Goal: Contribute content: Add original content to the website for others to see

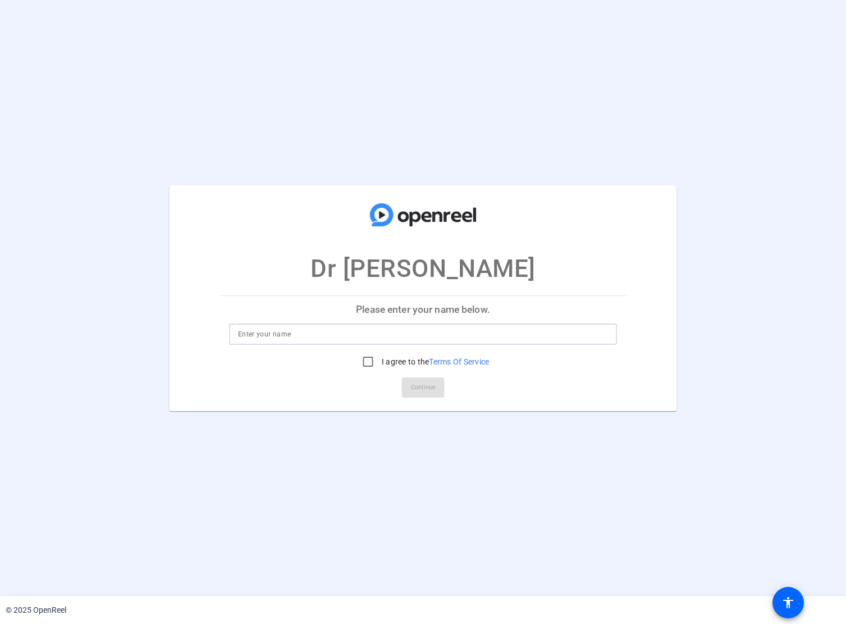
click at [434, 333] on input at bounding box center [423, 333] width 370 height 13
type input "[PERSON_NAME]"
click at [366, 362] on input "I agree to the Terms Of Service" at bounding box center [368, 361] width 22 height 22
checkbox input "true"
click at [427, 389] on span "Continue" at bounding box center [423, 387] width 25 height 17
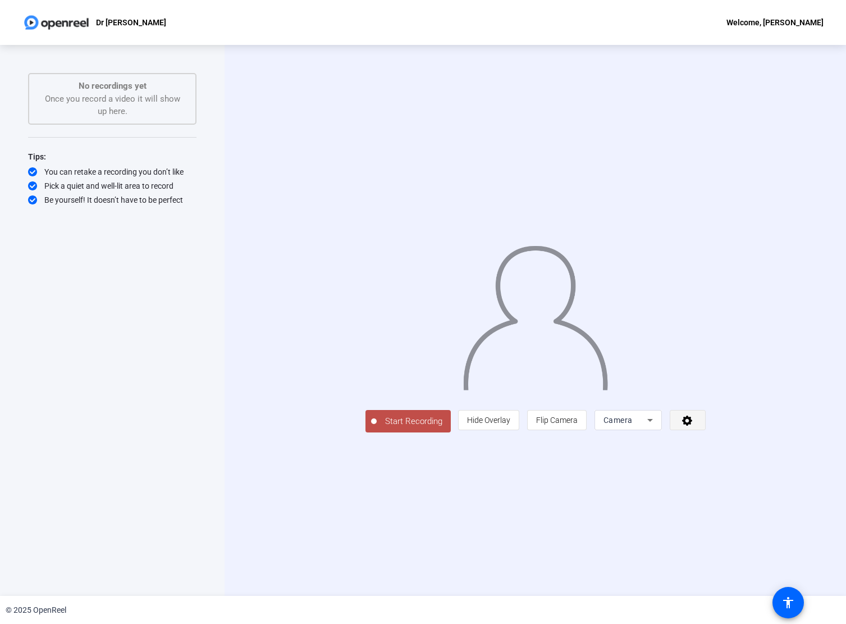
click at [694, 426] on icon at bounding box center [687, 420] width 13 height 11
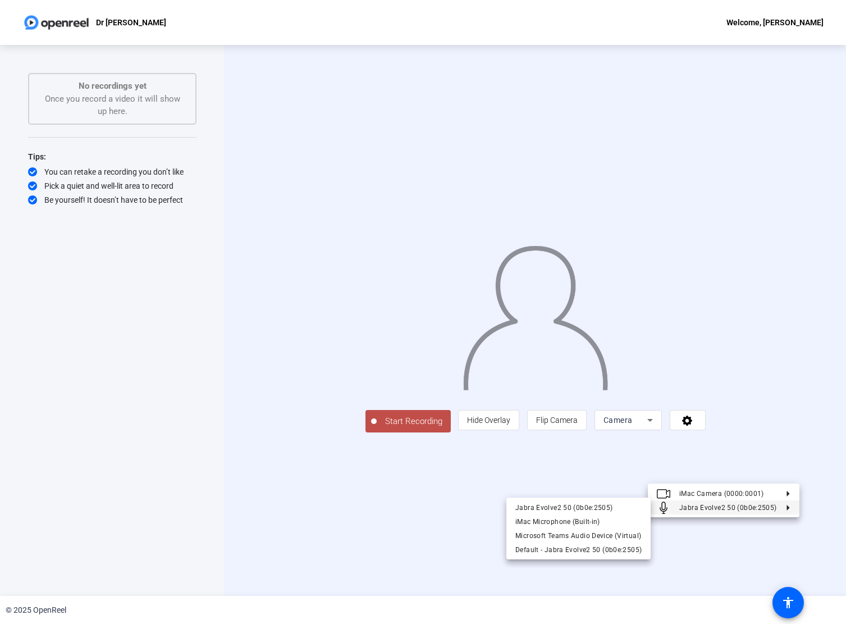
click at [440, 494] on div at bounding box center [423, 312] width 846 height 624
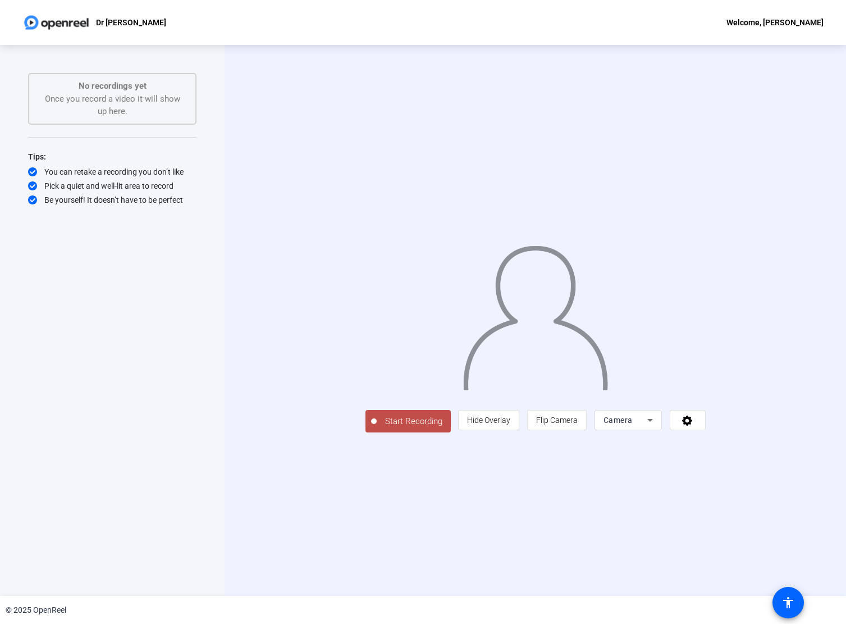
click at [653, 430] on div "Camera" at bounding box center [628, 420] width 49 height 20
click at [502, 494] on div at bounding box center [423, 312] width 846 height 624
click at [377, 428] on span "Start Recording" at bounding box center [414, 421] width 74 height 13
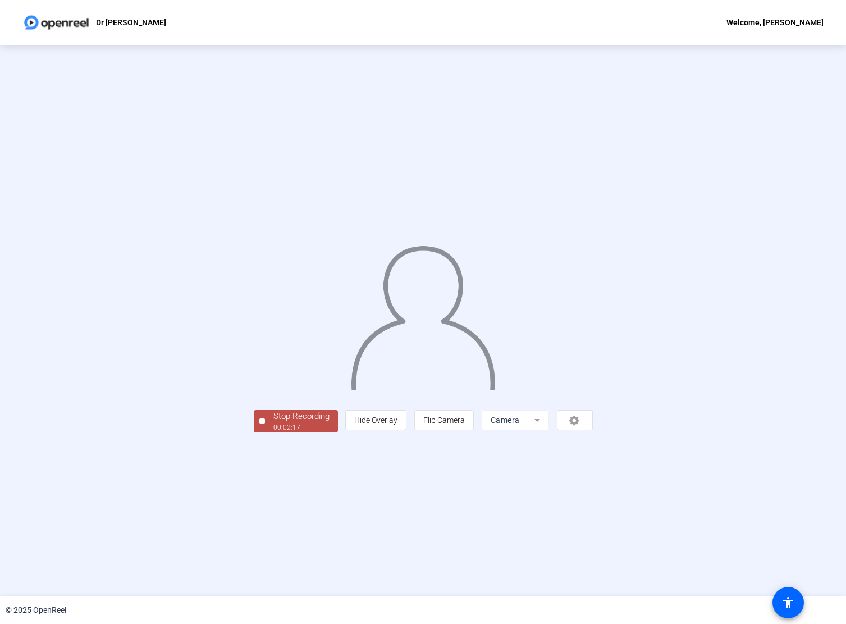
click at [274, 432] on div "00:02:17" at bounding box center [302, 427] width 56 height 10
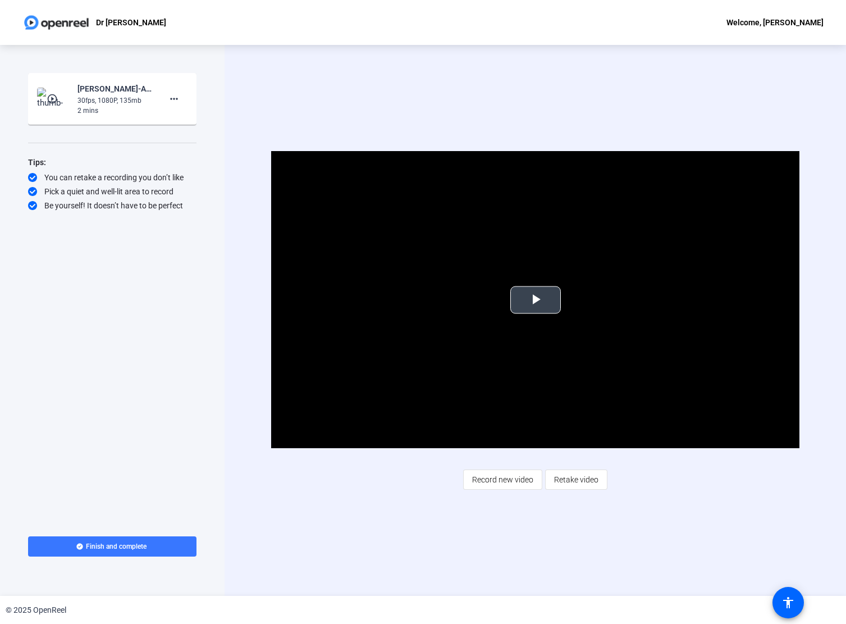
click at [536, 300] on span "Video Player" at bounding box center [536, 300] width 0 height 0
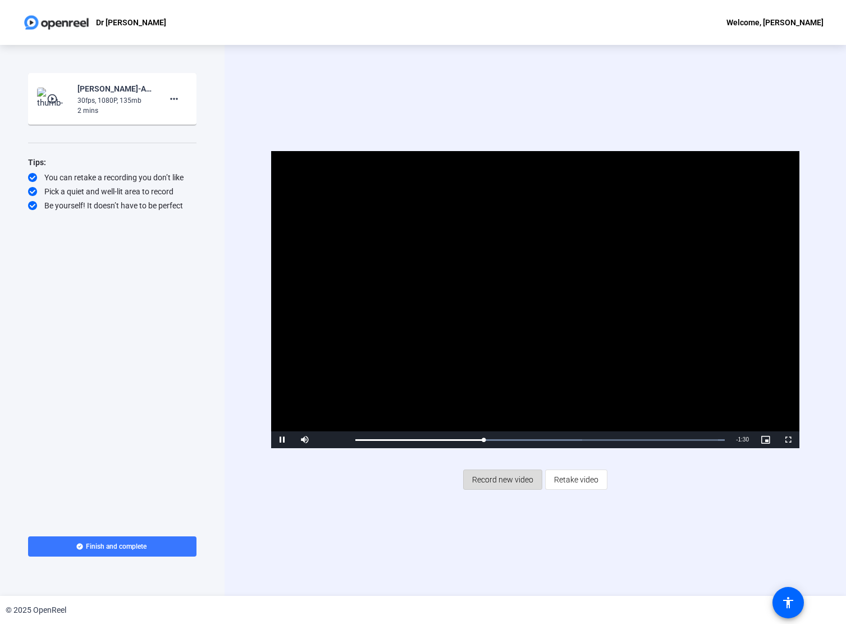
click at [517, 481] on span "Record new video" at bounding box center [502, 479] width 61 height 21
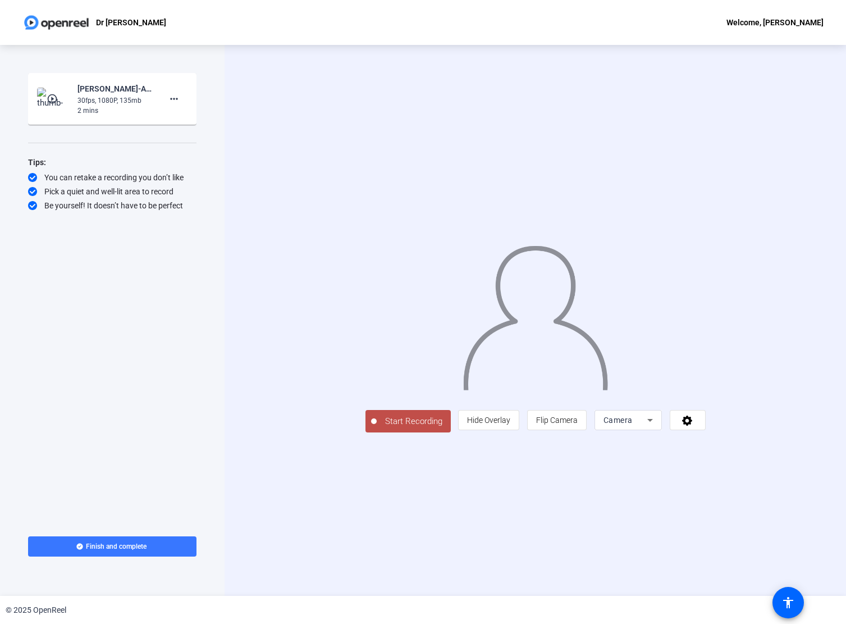
click at [377, 428] on span "Start Recording" at bounding box center [414, 421] width 74 height 13
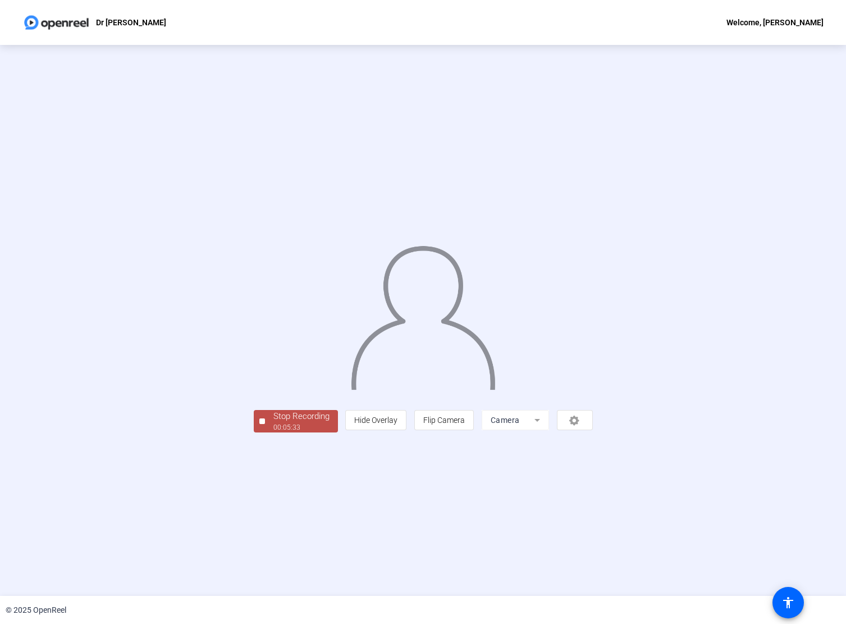
click at [274, 423] on div "Stop Recording" at bounding box center [302, 416] width 56 height 13
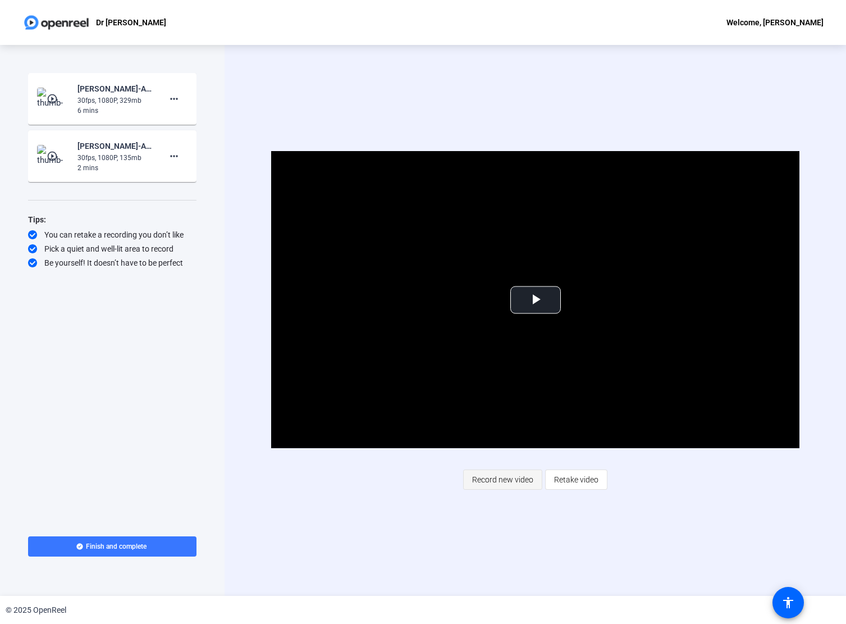
click at [521, 482] on span "Record new video" at bounding box center [502, 479] width 61 height 21
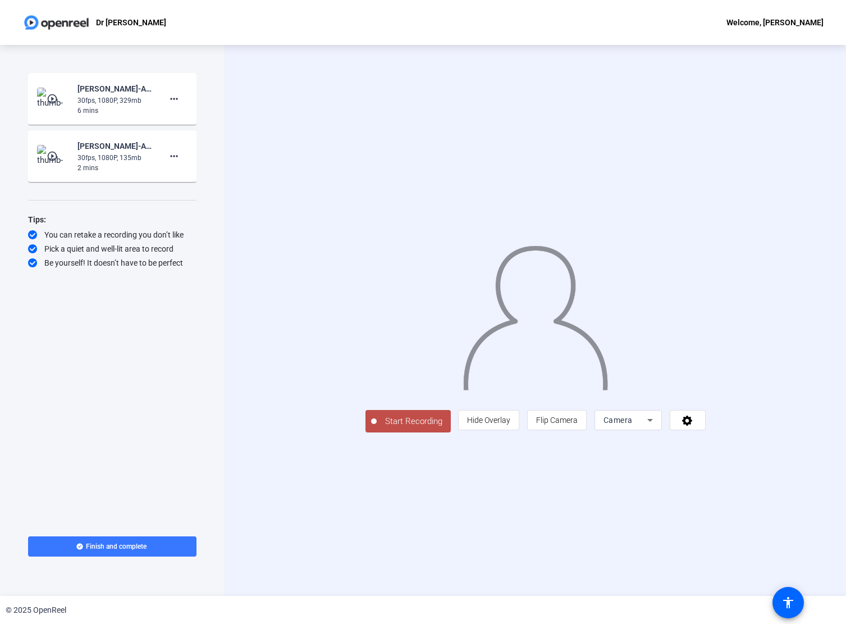
click at [377, 428] on span "Start Recording" at bounding box center [414, 421] width 74 height 13
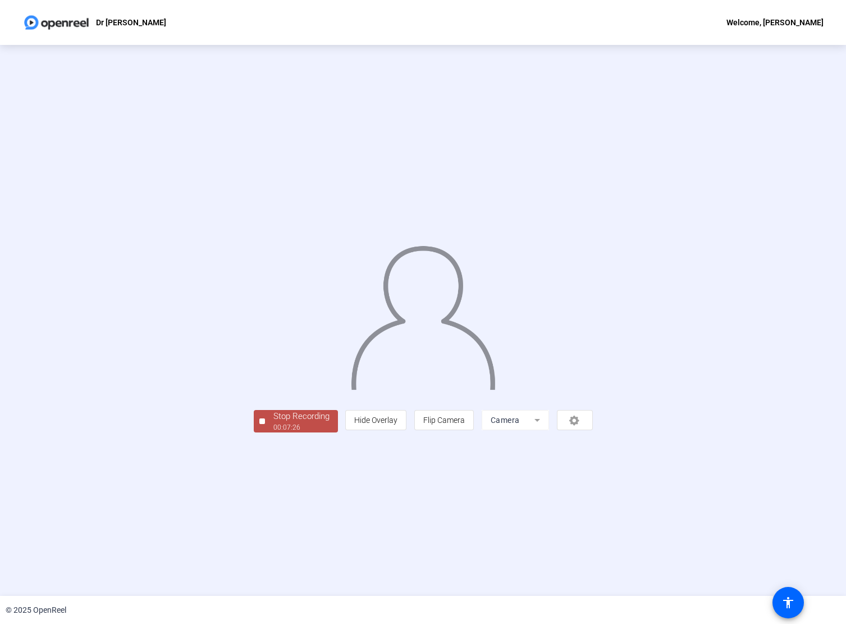
click at [274, 432] on div "00:07:26" at bounding box center [302, 427] width 56 height 10
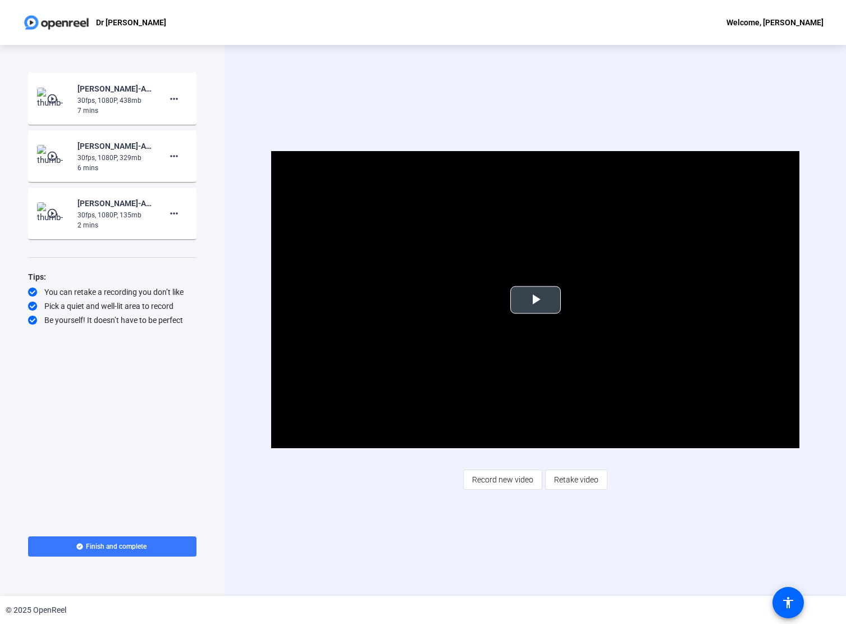
click at [536, 300] on span "Video Player" at bounding box center [536, 300] width 0 height 0
click at [127, 546] on span "Finish and complete" at bounding box center [116, 546] width 61 height 9
